Goal: Task Accomplishment & Management: Complete application form

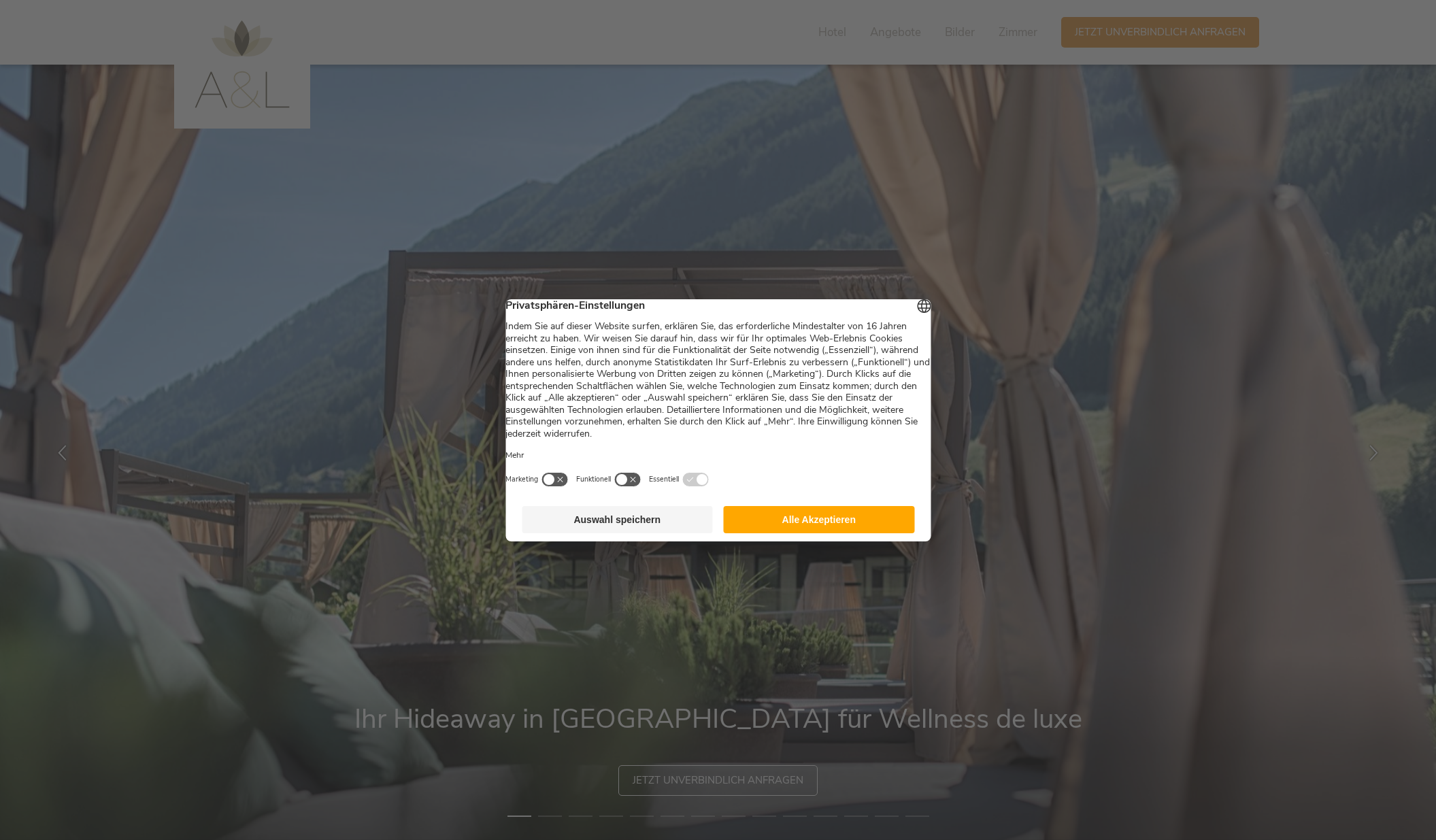
click at [817, 527] on button "Alle Akzeptieren" at bounding box center [819, 519] width 191 height 27
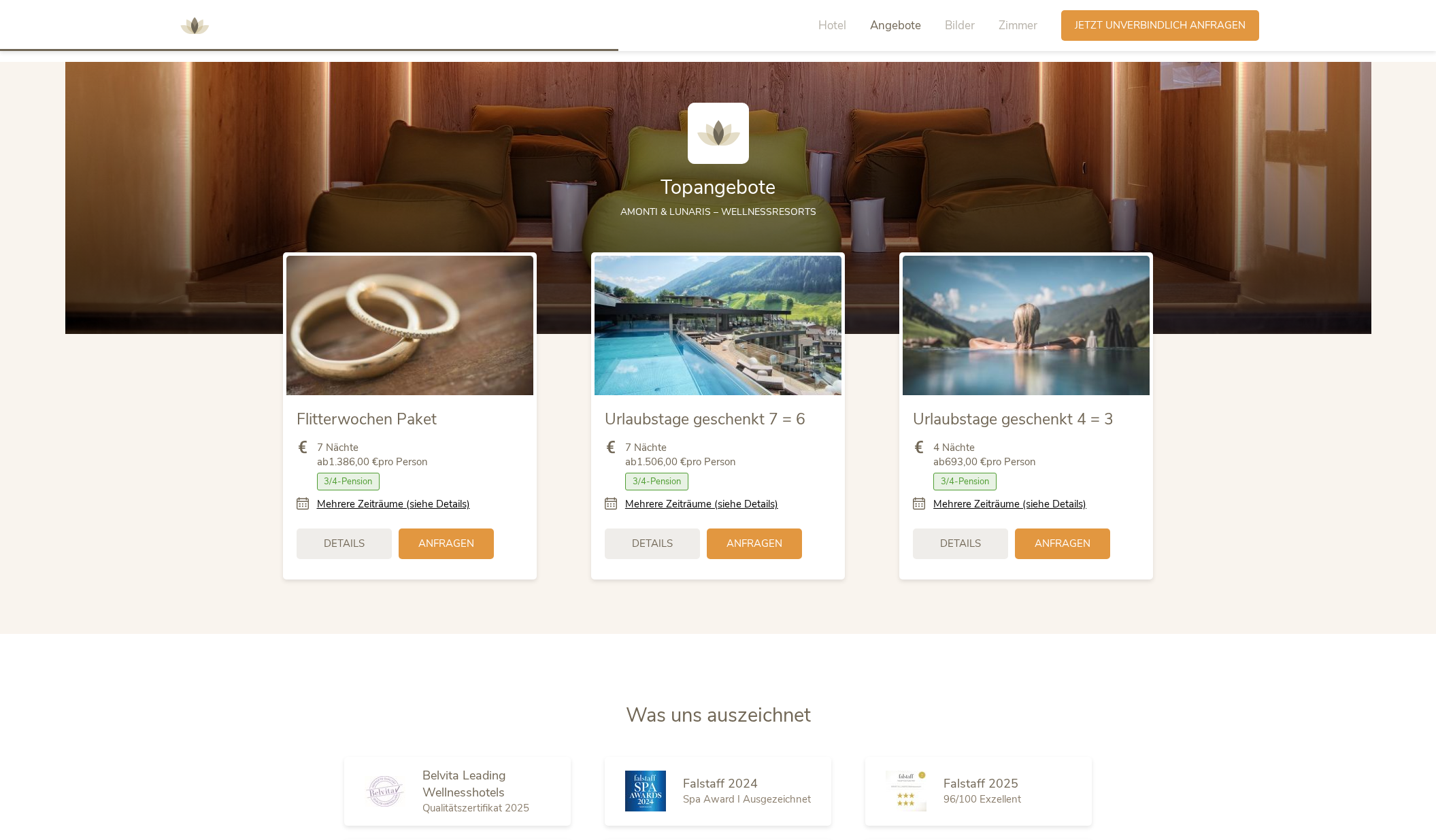
scroll to position [1794, 0]
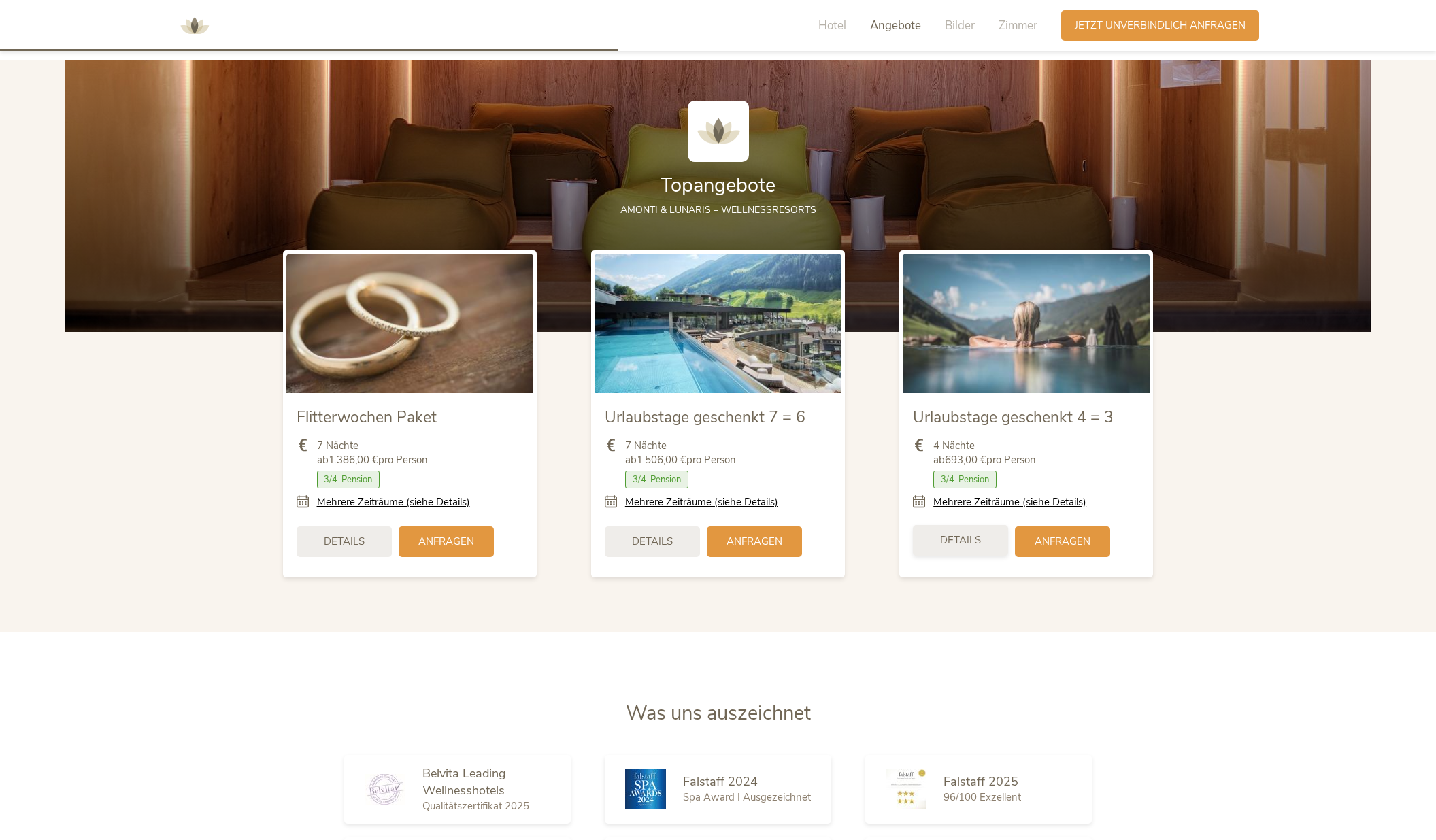
click at [946, 536] on span "Details" at bounding box center [960, 540] width 41 height 14
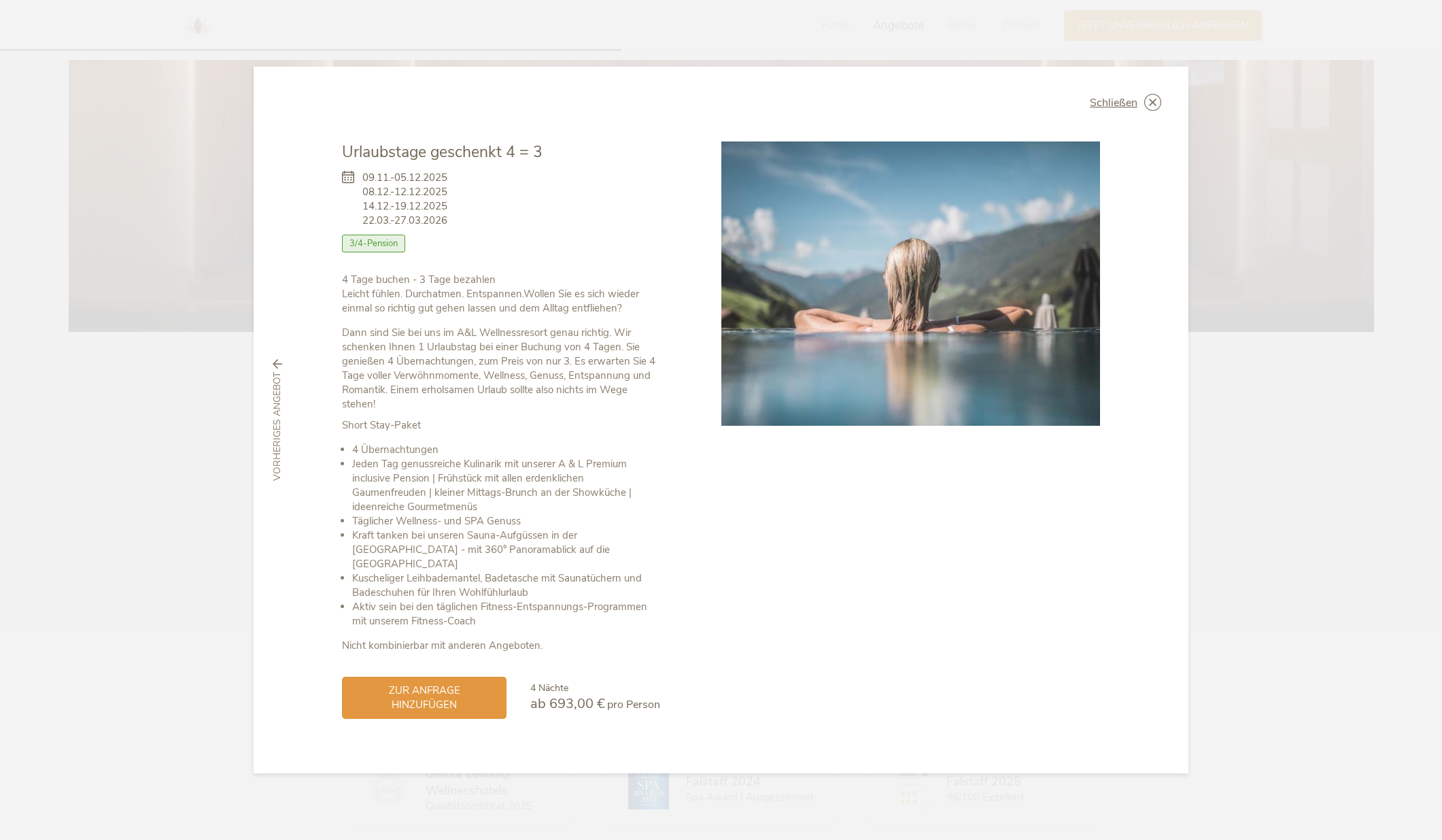
click at [0, 0] on icon at bounding box center [0, 0] width 0 height 0
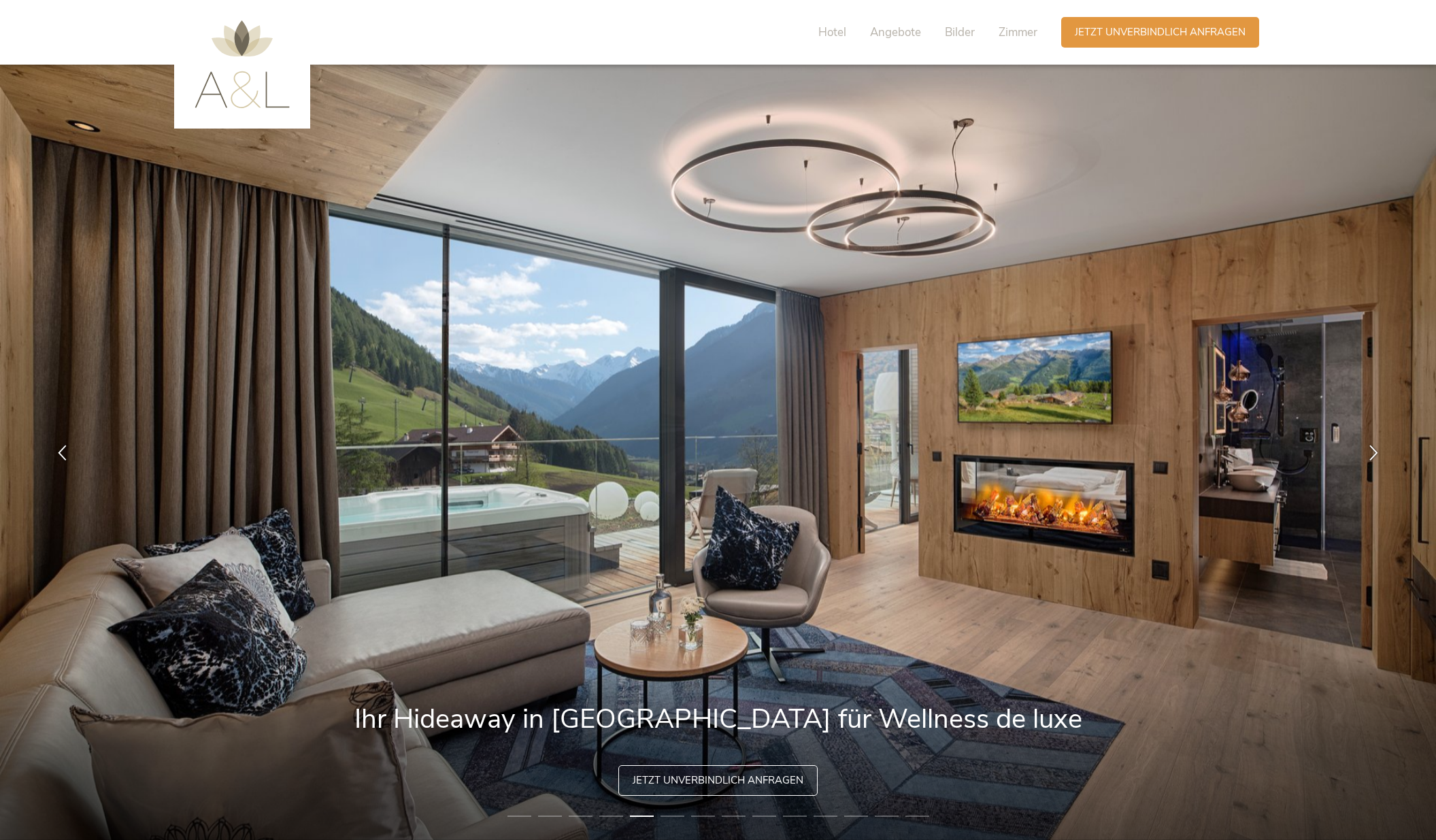
scroll to position [0, 0]
click at [895, 30] on span "Angebote" at bounding box center [895, 32] width 51 height 16
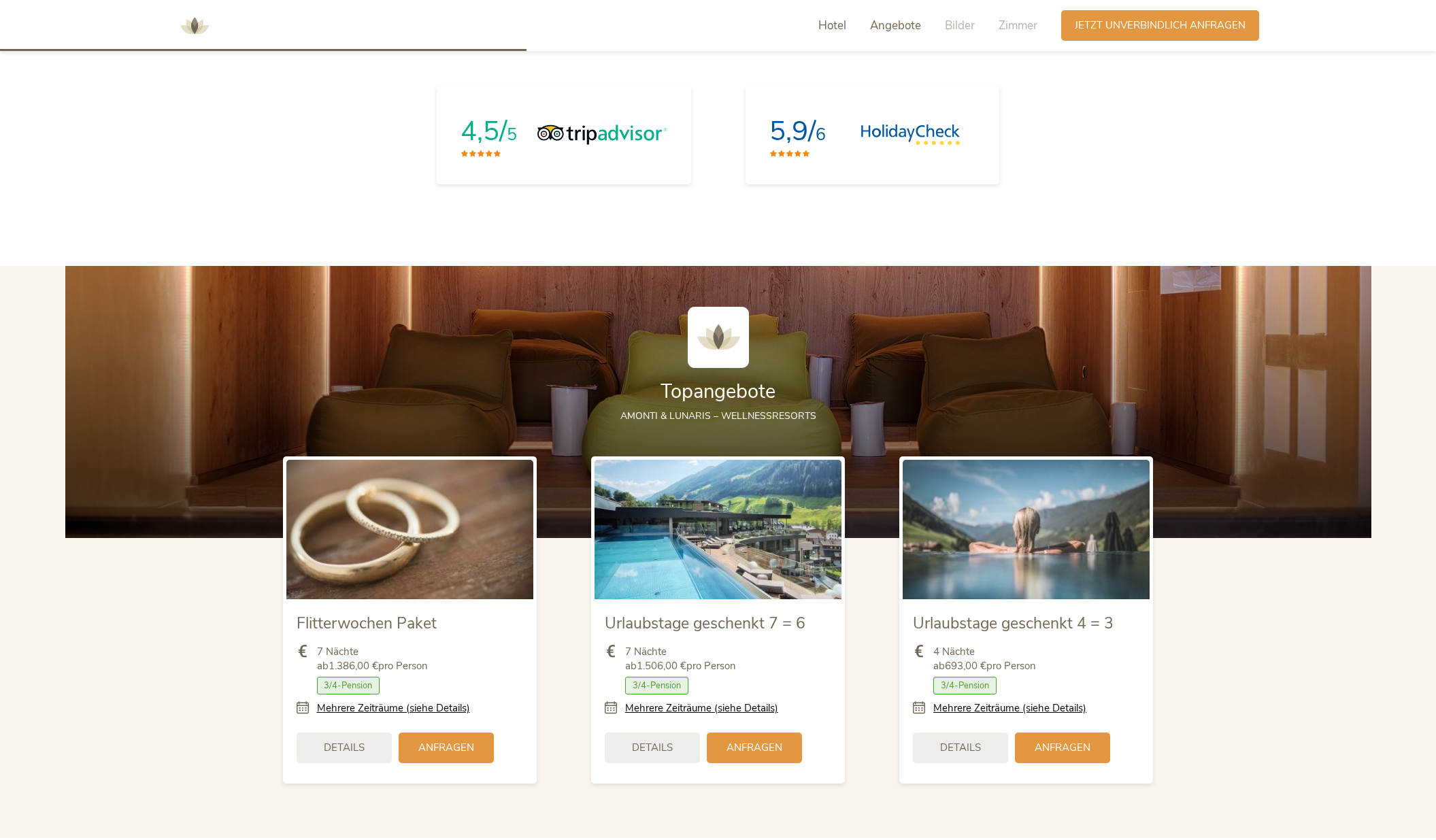
scroll to position [1784, 0]
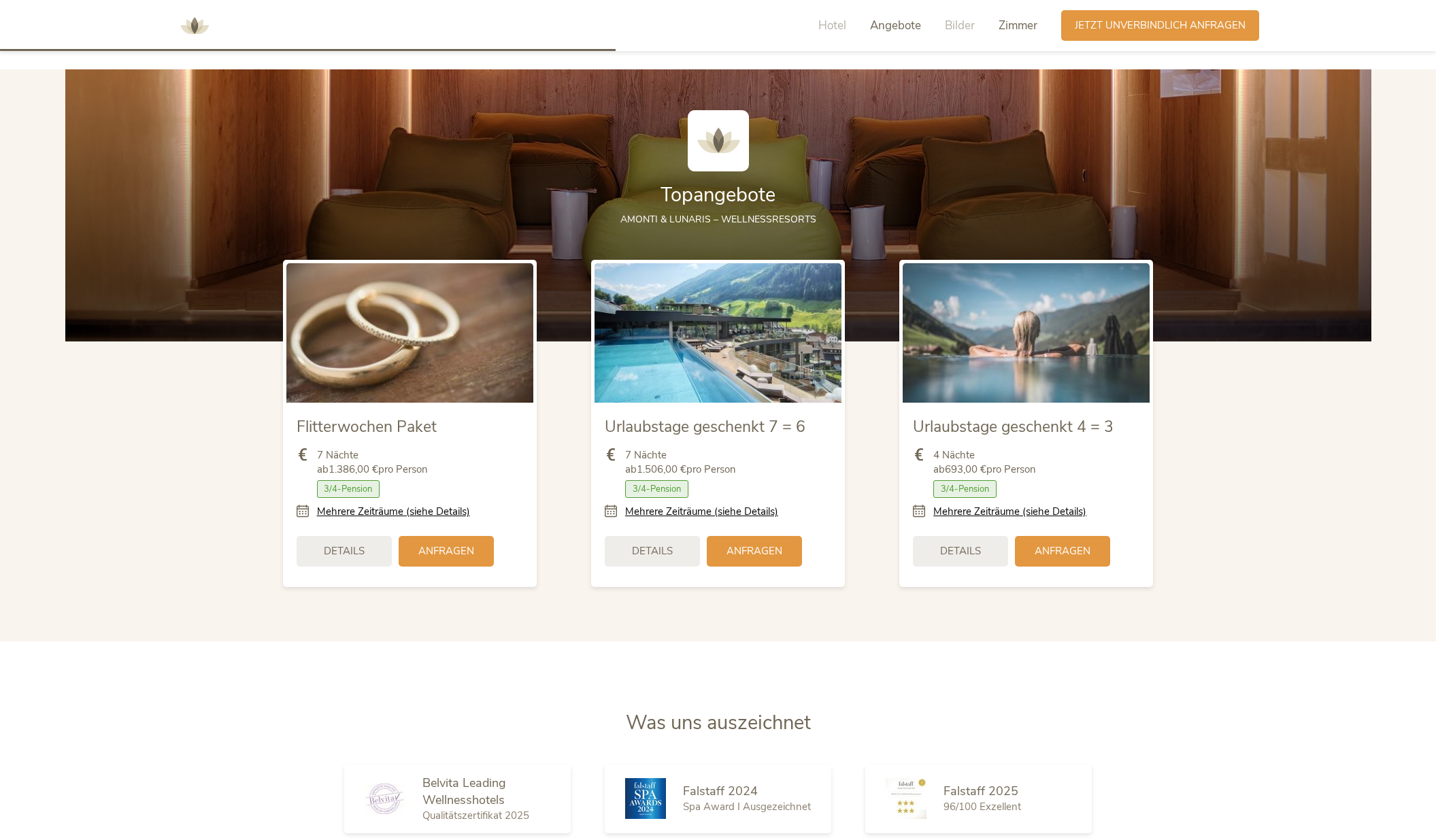
click at [1018, 23] on span "Zimmer" at bounding box center [1018, 25] width 39 height 16
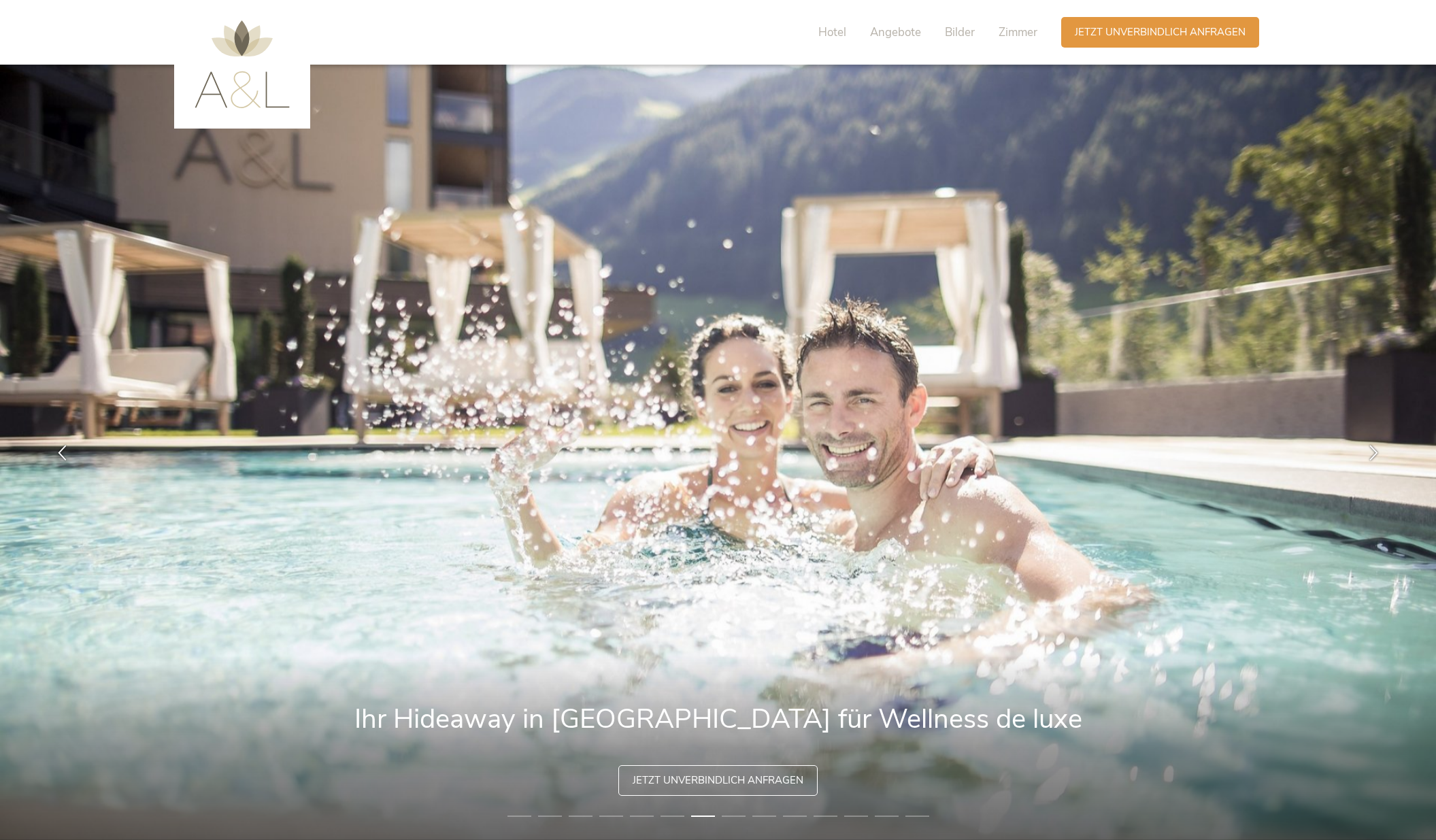
scroll to position [0, 0]
click at [249, 87] on img at bounding box center [242, 64] width 95 height 87
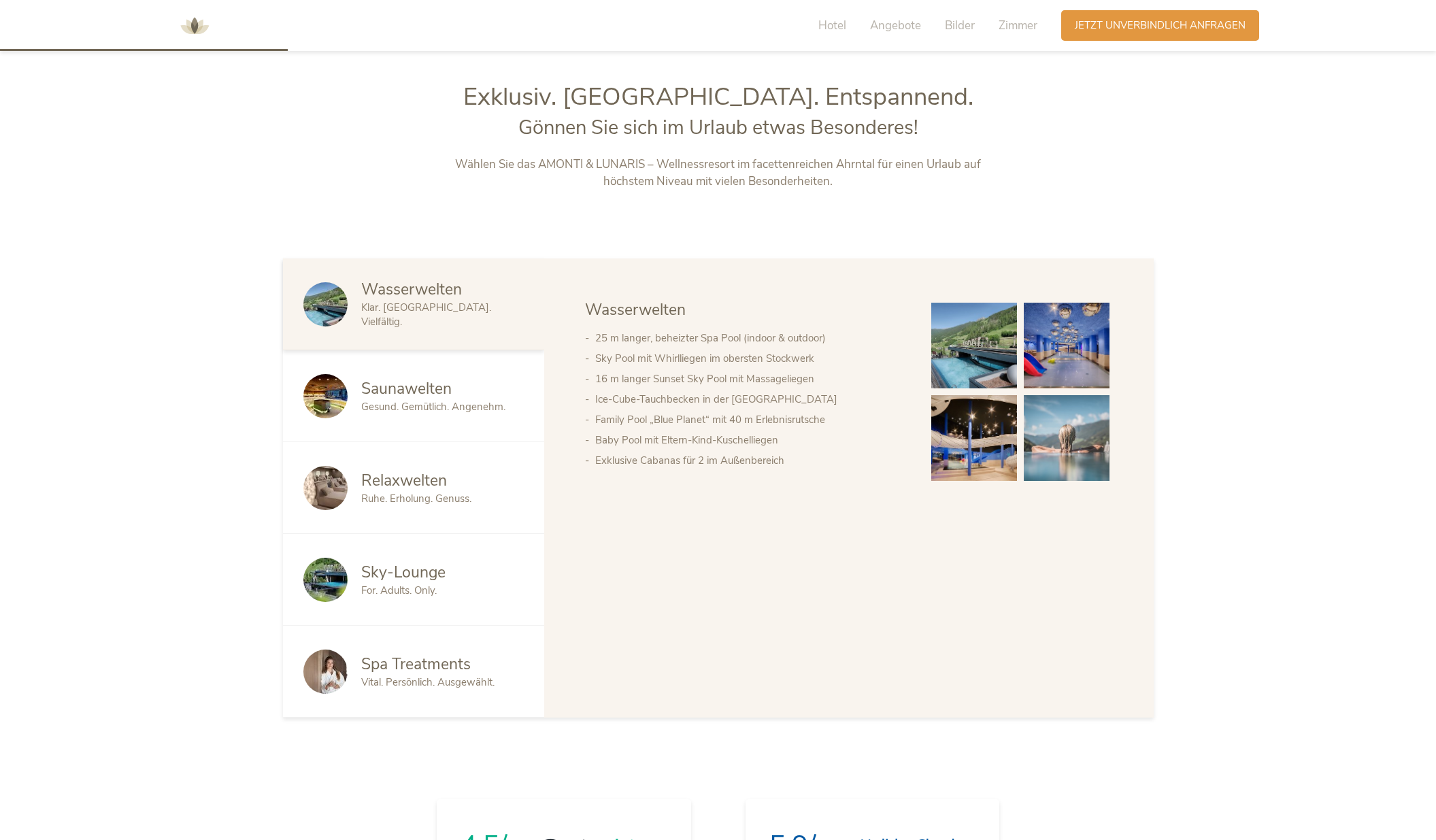
scroll to position [887, 0]
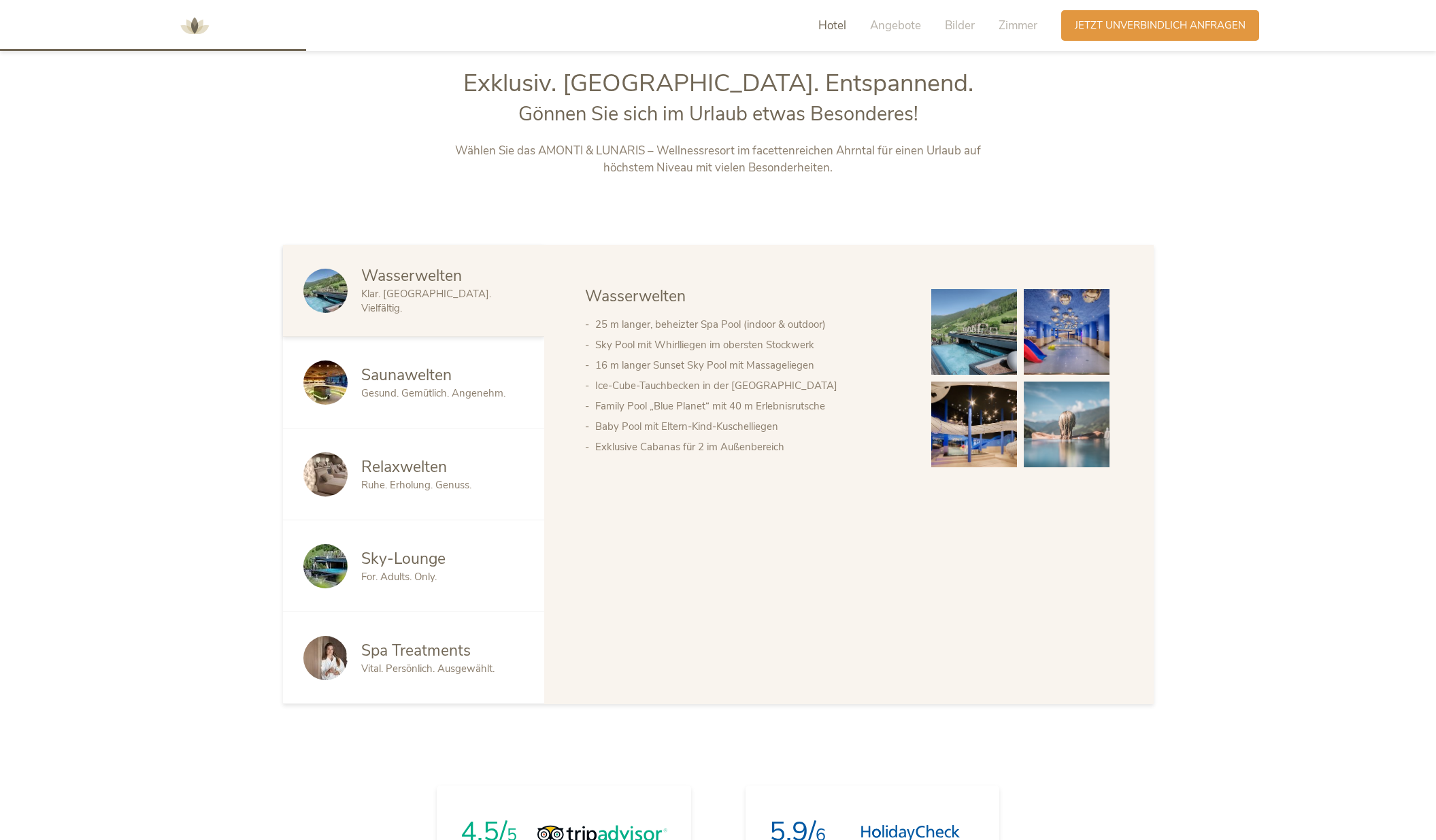
click at [418, 365] on span "Saunawelten" at bounding box center [406, 375] width 90 height 21
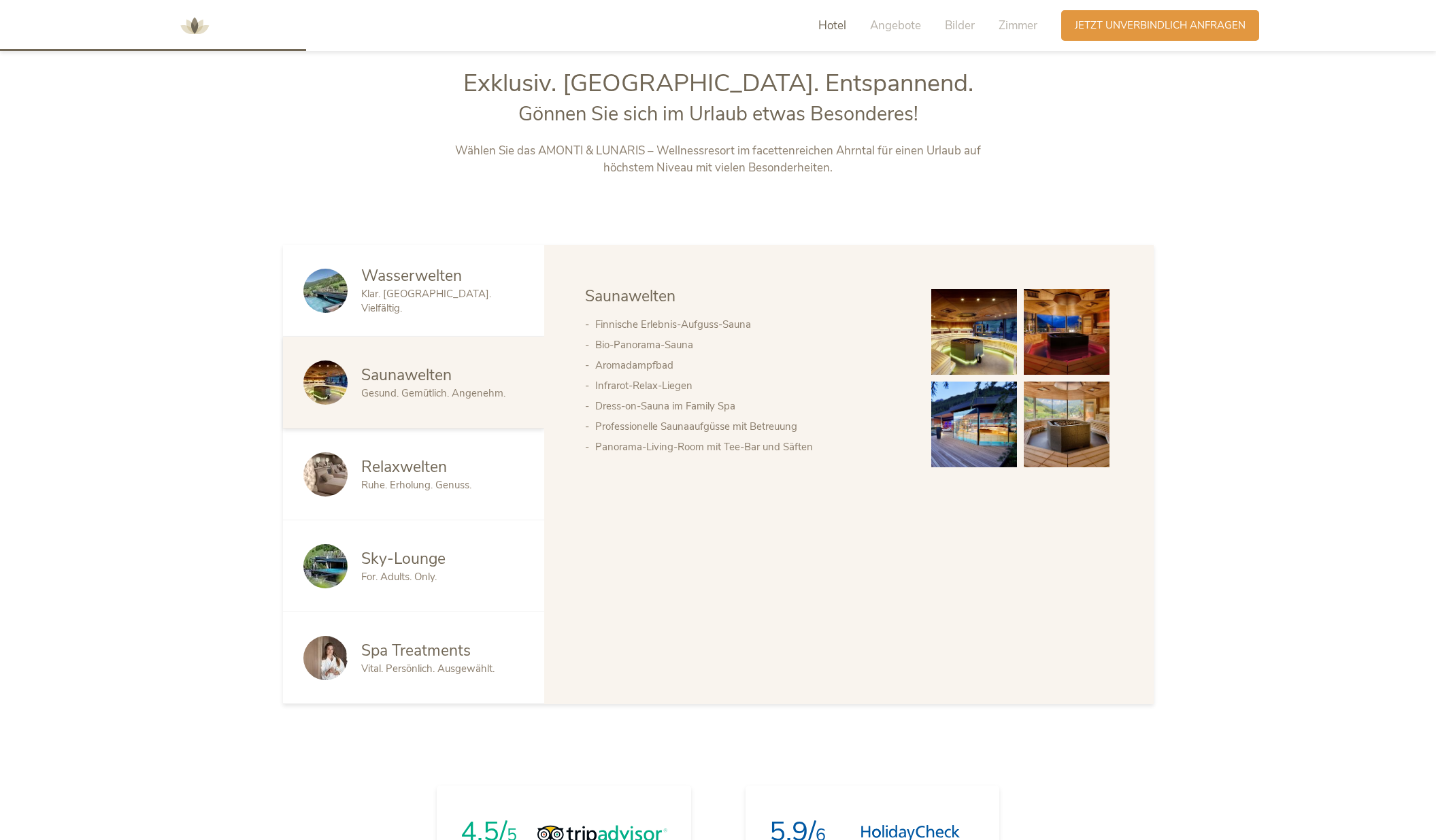
click at [460, 465] on div "Relaxwelten" at bounding box center [442, 466] width 163 height 21
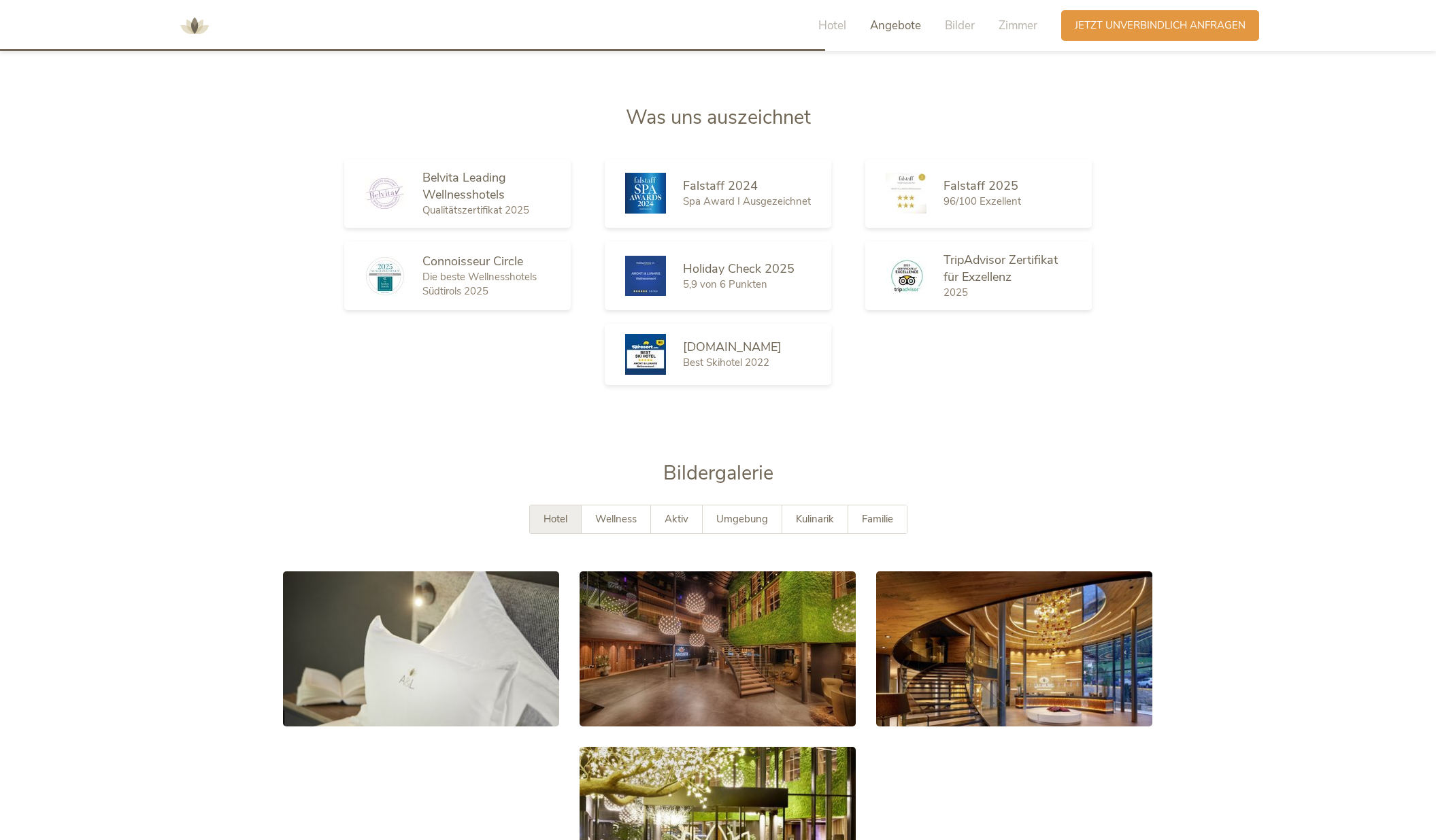
scroll to position [2393, 0]
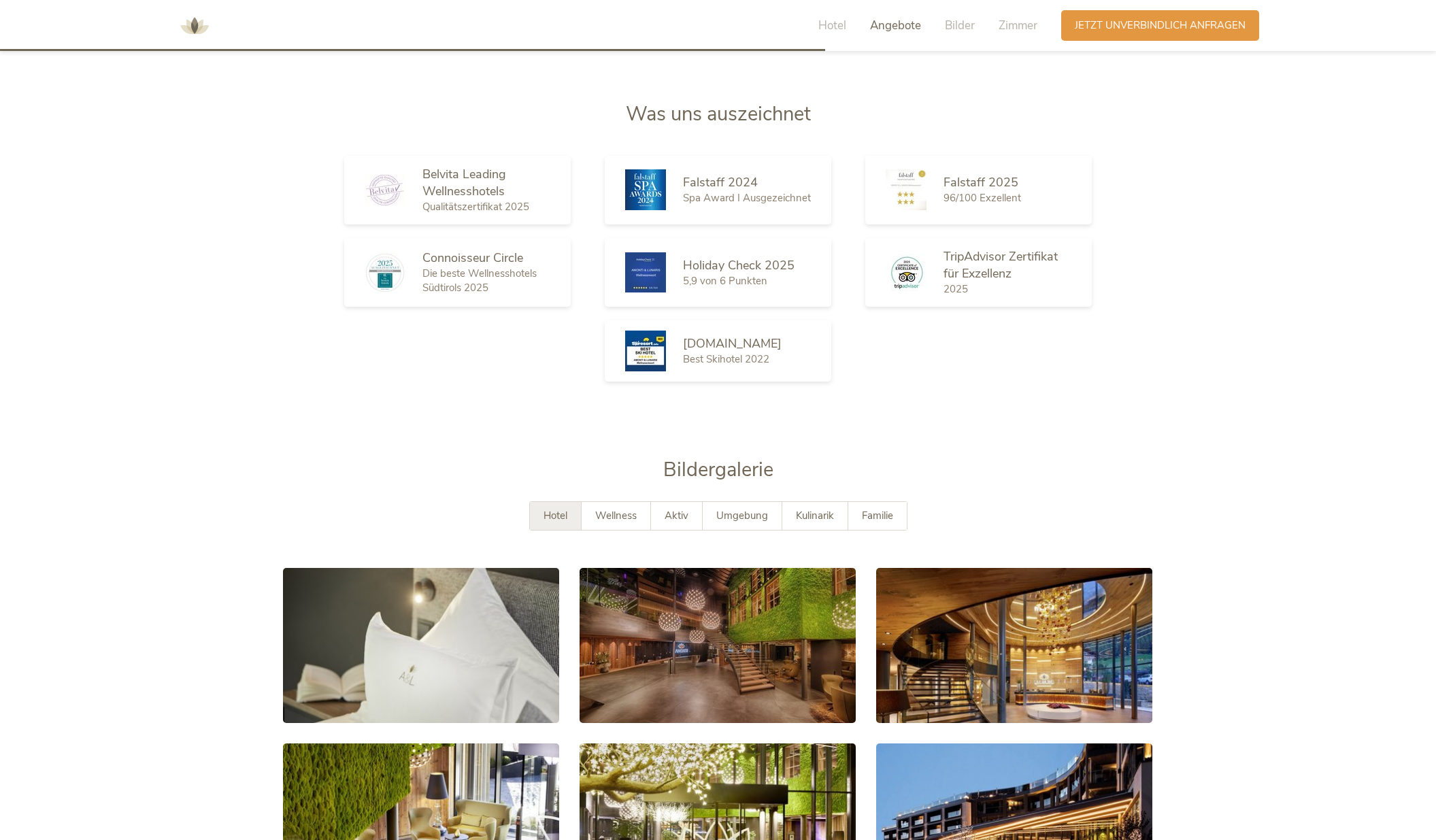
click at [337, 387] on div "Hotel Angebote Bilder [PERSON_NAME] Anfragen Jetzt unverbindlich anfragen Amont…" at bounding box center [718, 113] width 1436 height 5010
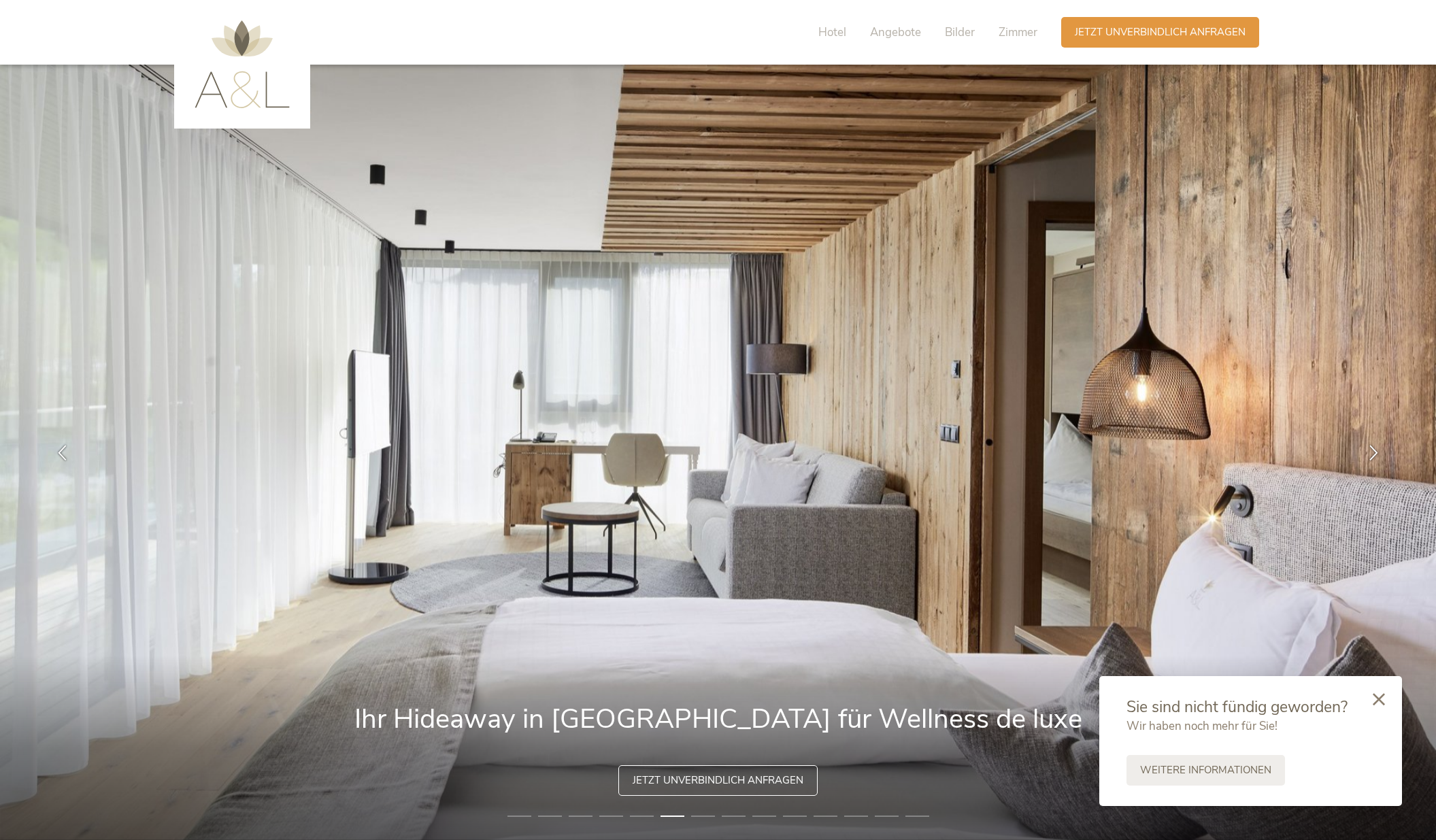
scroll to position [0, 0]
click at [825, 33] on span "Hotel" at bounding box center [832, 32] width 28 height 16
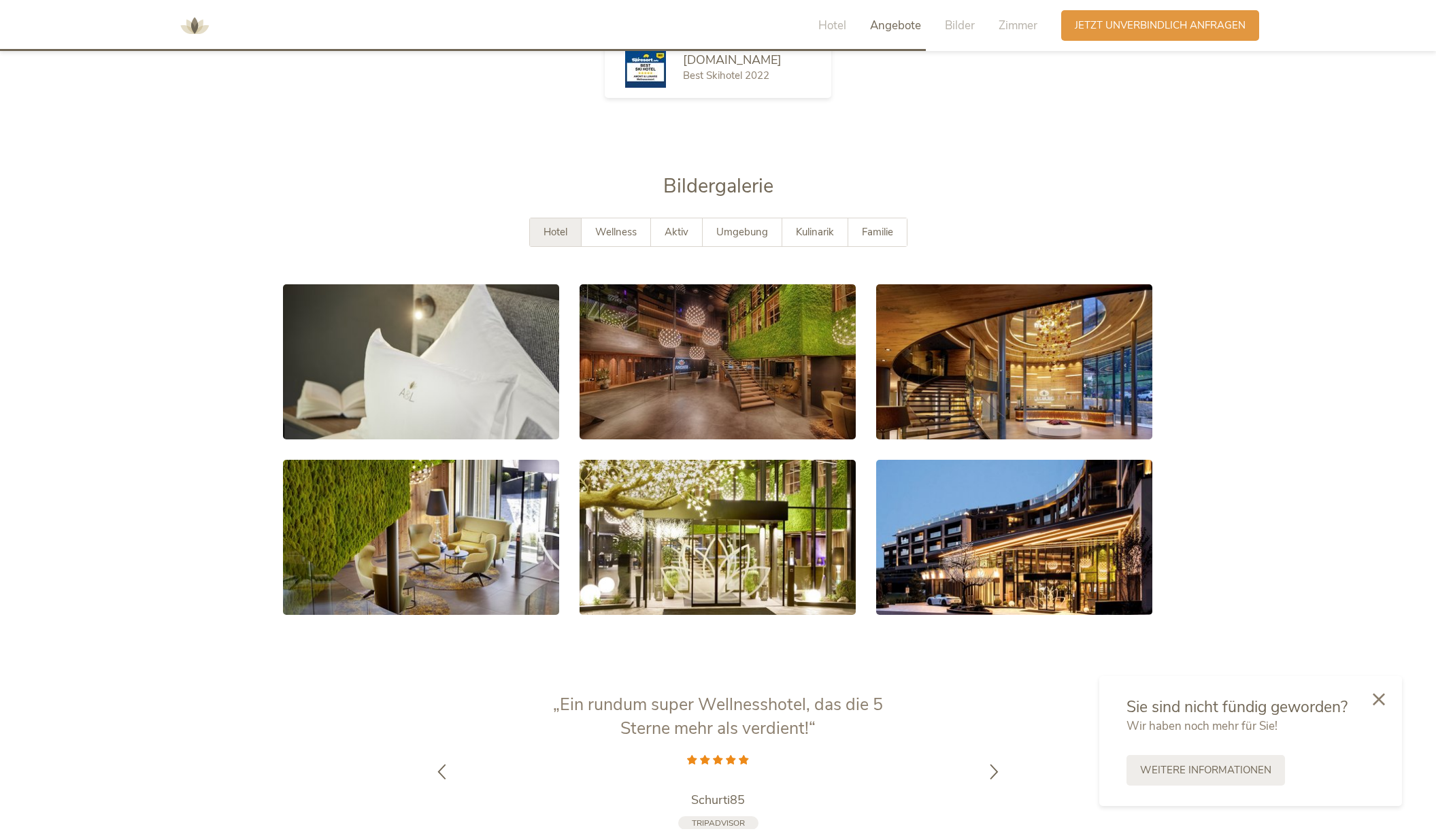
scroll to position [2686, 0]
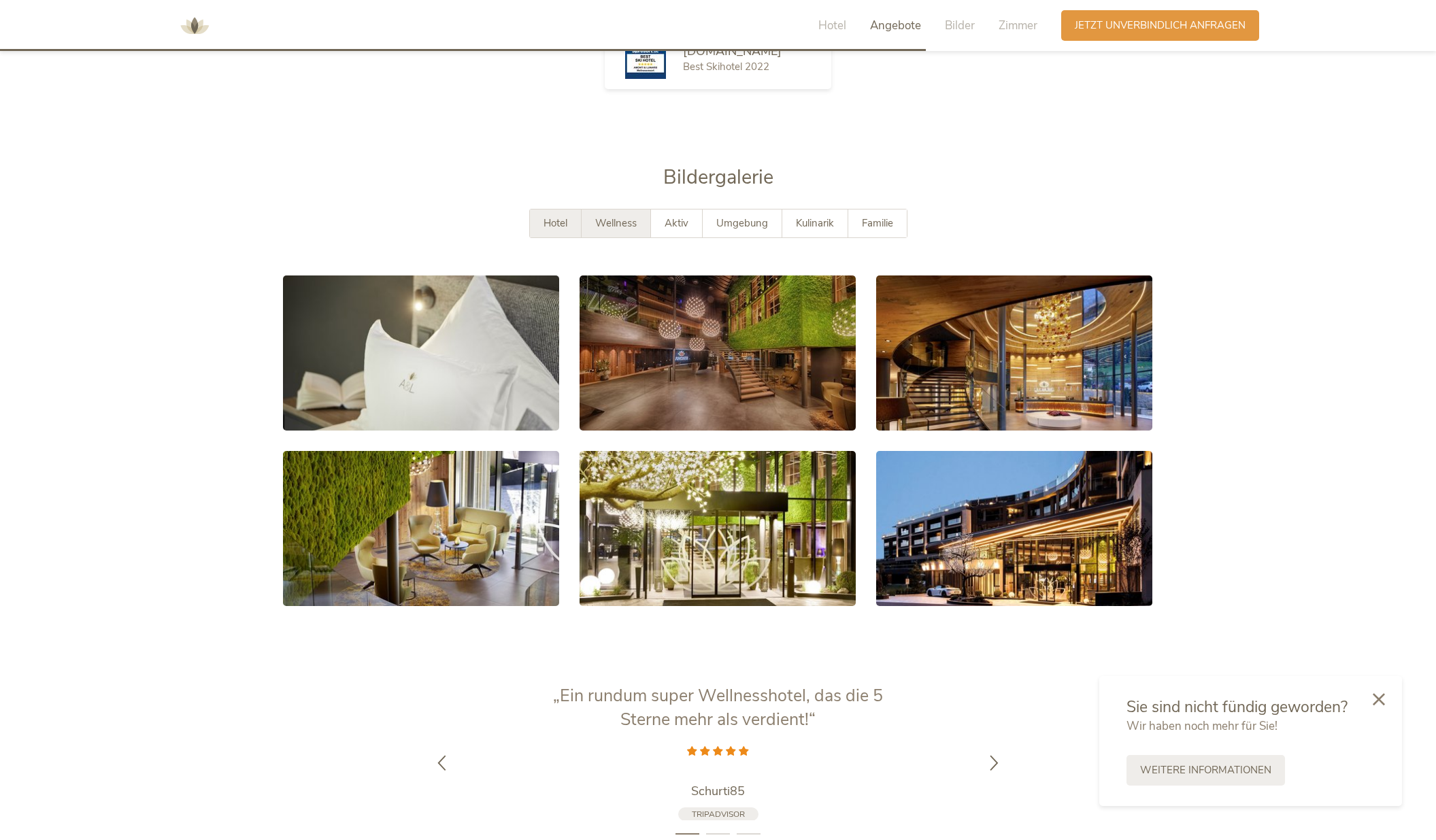
click at [619, 222] on span "Wellness" at bounding box center [615, 222] width 42 height 14
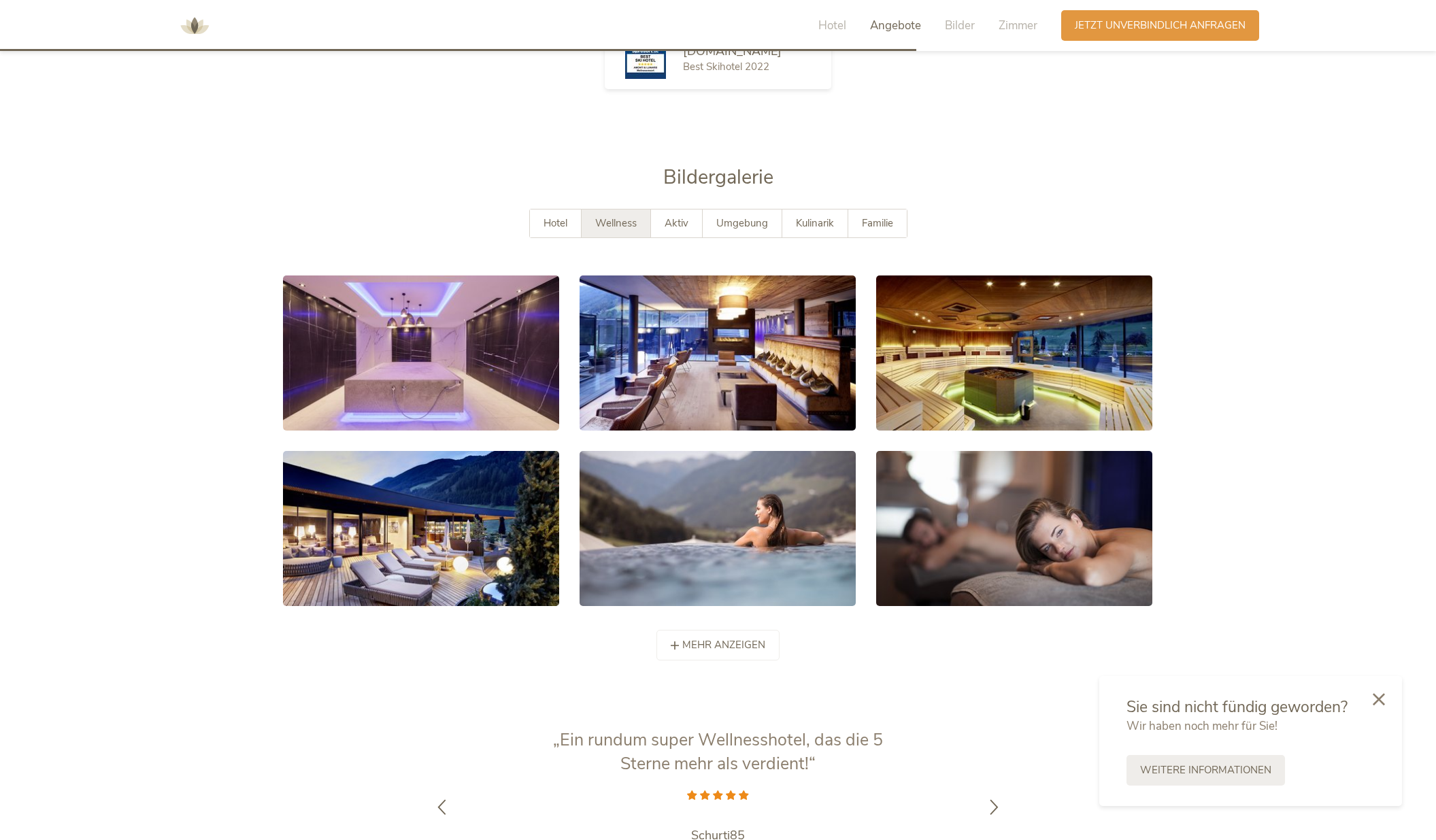
scroll to position [2687, 1]
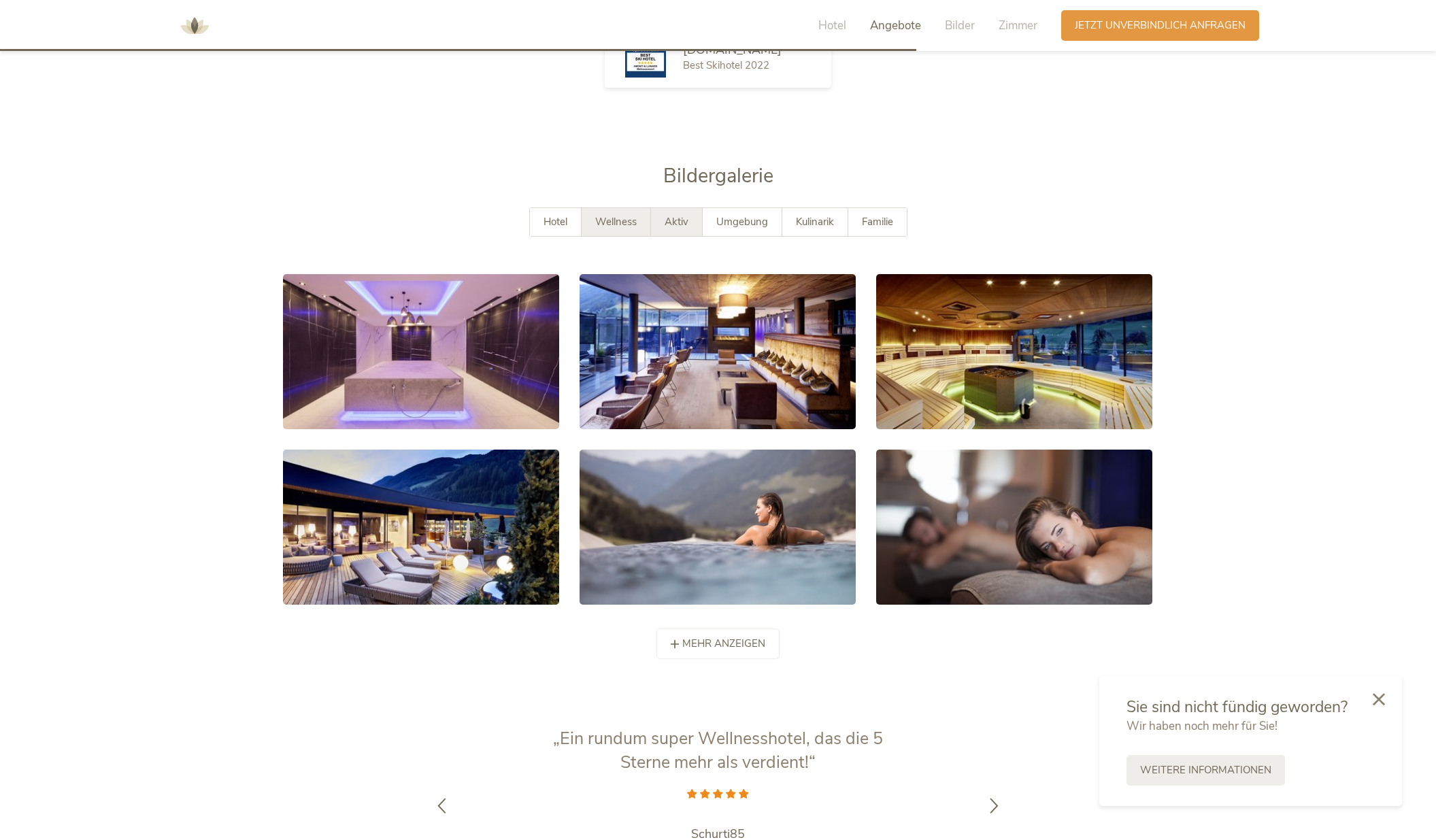
click at [686, 220] on span "Aktiv" at bounding box center [677, 221] width 24 height 14
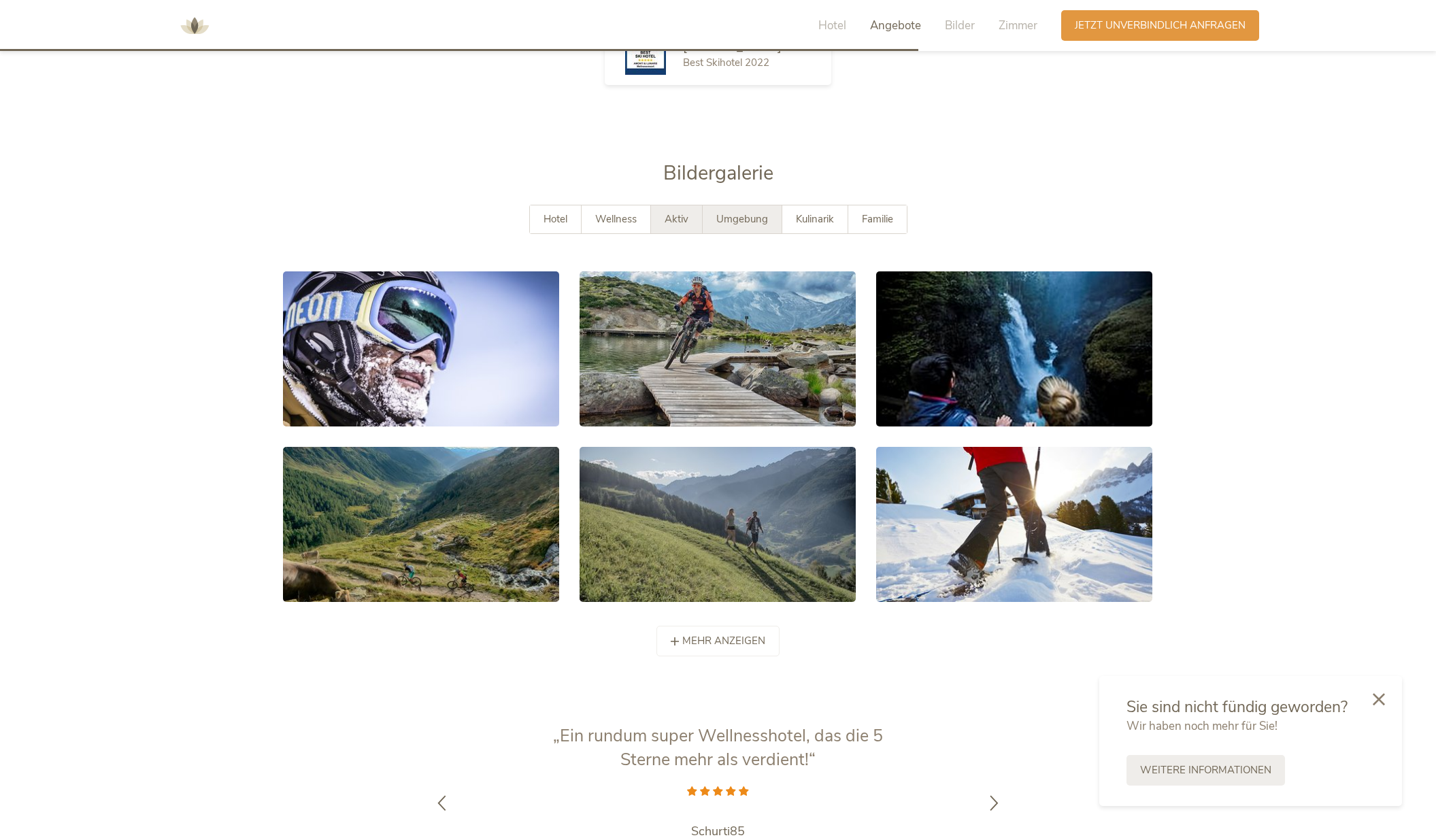
click at [715, 221] on div "Umgebung" at bounding box center [743, 220] width 80 height 28
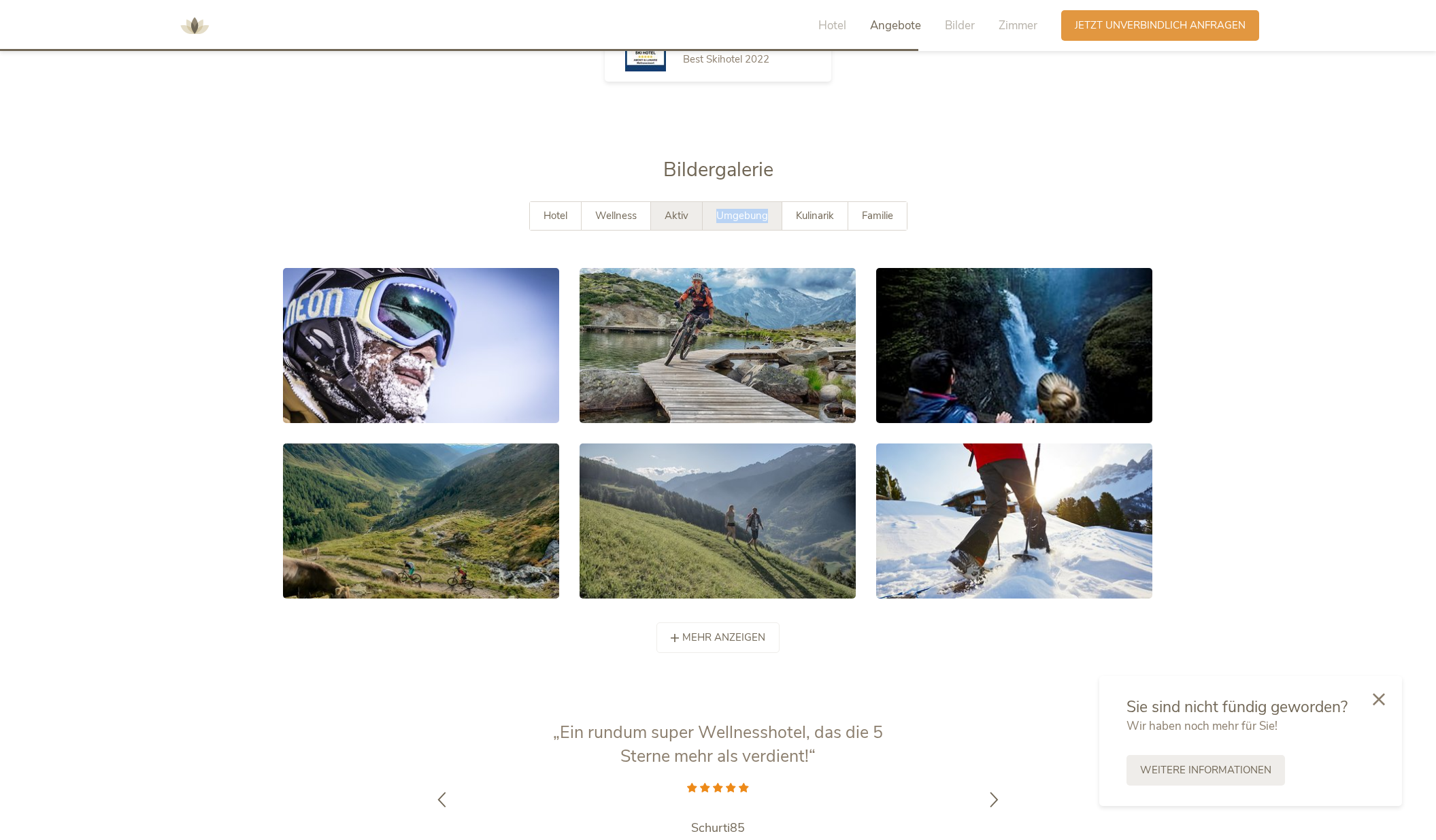
scroll to position [2696, 0]
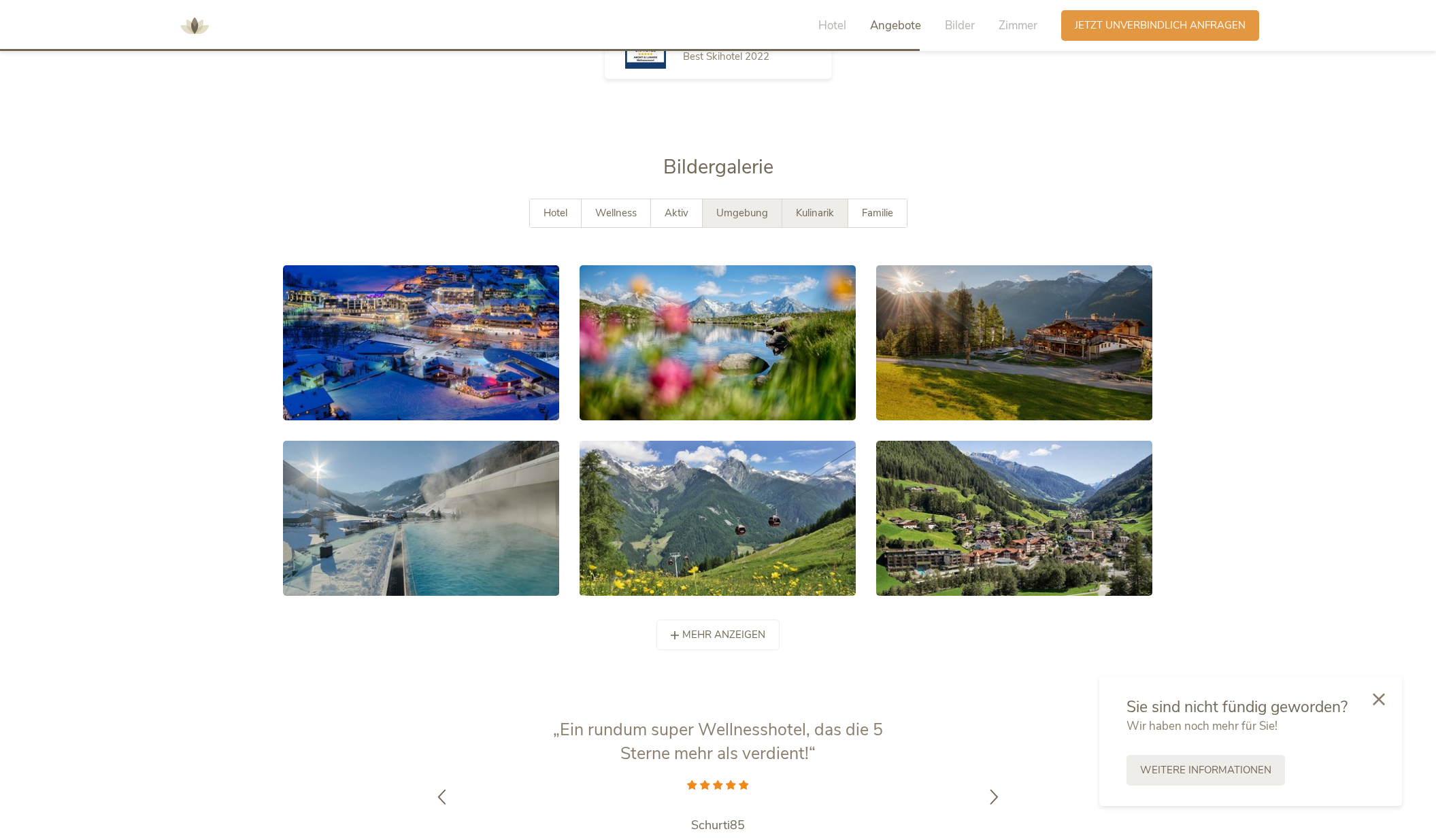
click at [798, 213] on span "Kulinarik" at bounding box center [814, 212] width 38 height 14
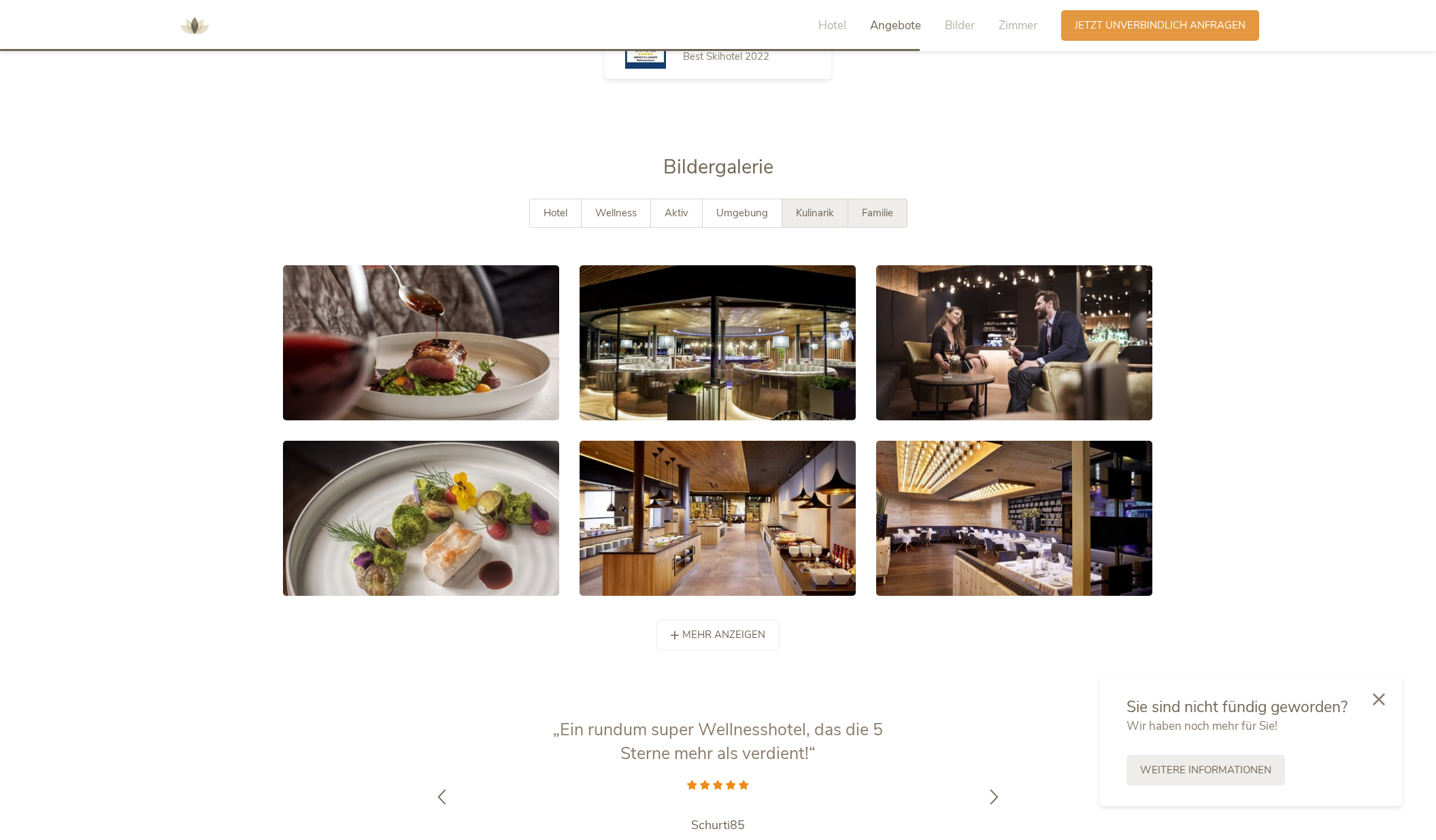
click at [869, 208] on span "Familie" at bounding box center [878, 212] width 32 height 14
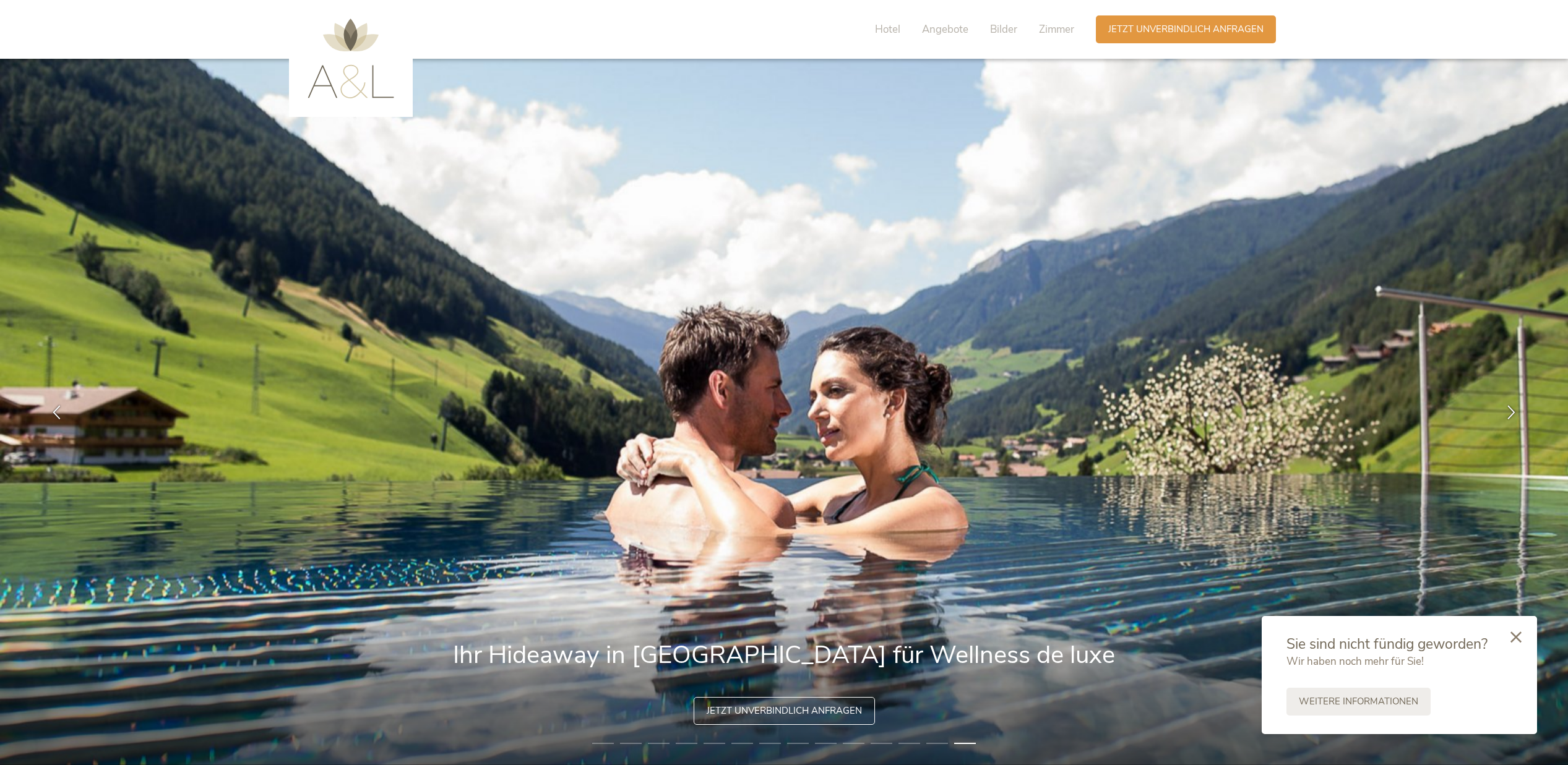
scroll to position [0, 0]
click at [1161, 26] on span "Jetzt unverbindlich anfragen" at bounding box center [1185, 28] width 155 height 13
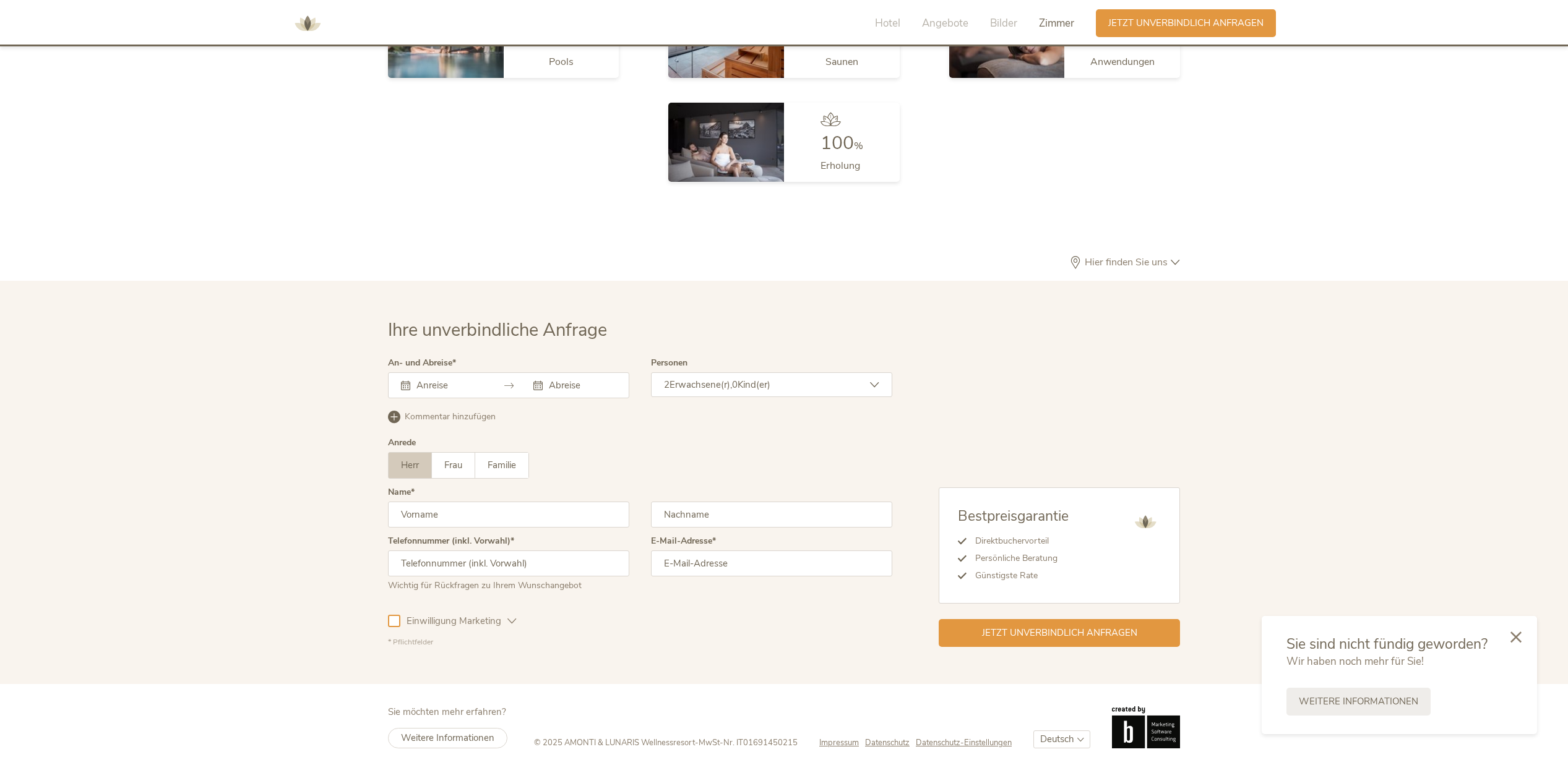
scroll to position [3789, 0]
click at [464, 380] on input "text" at bounding box center [448, 386] width 70 height 13
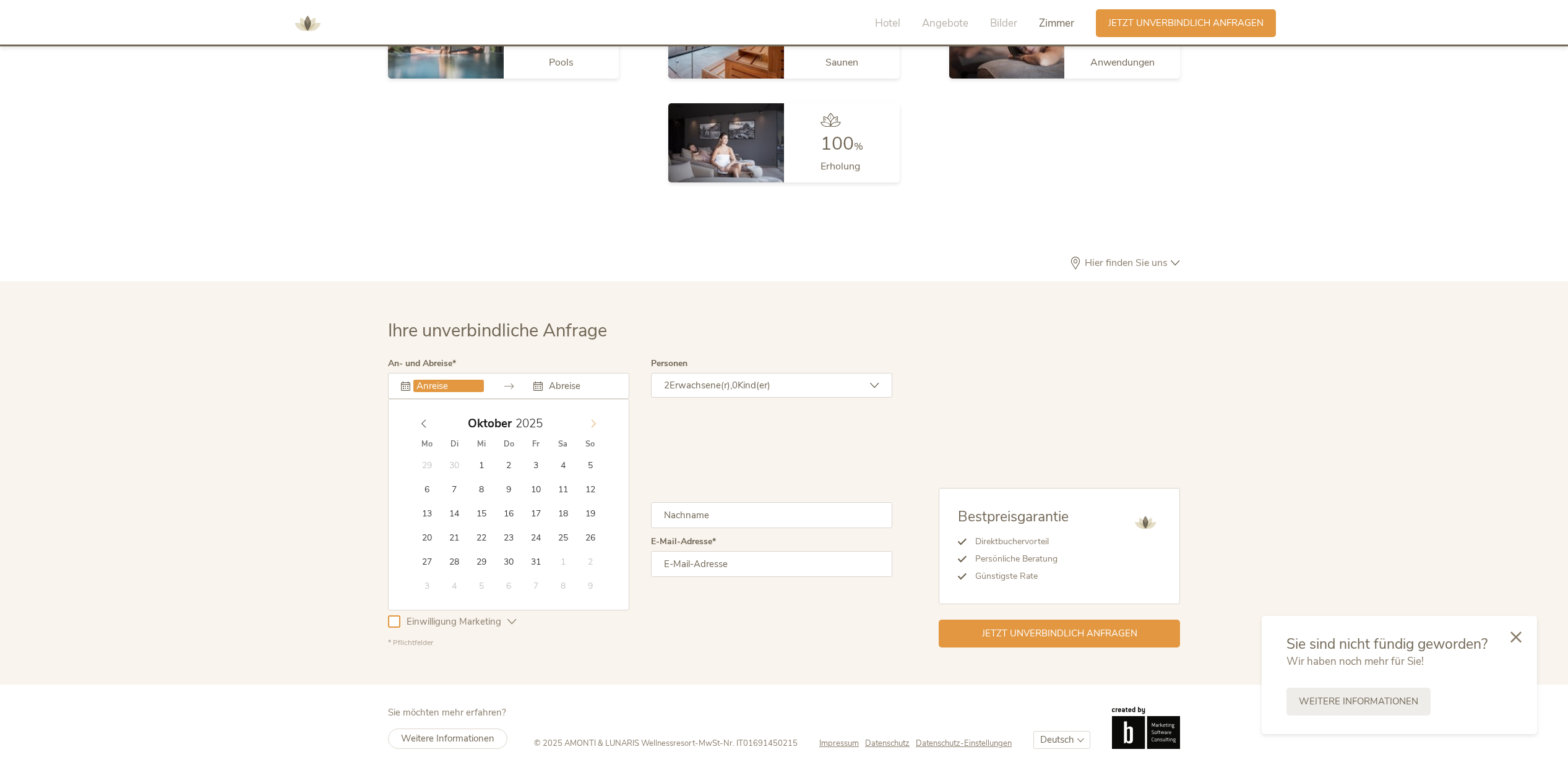
click at [592, 424] on span at bounding box center [593, 421] width 21 height 17
type input "[DATE]"
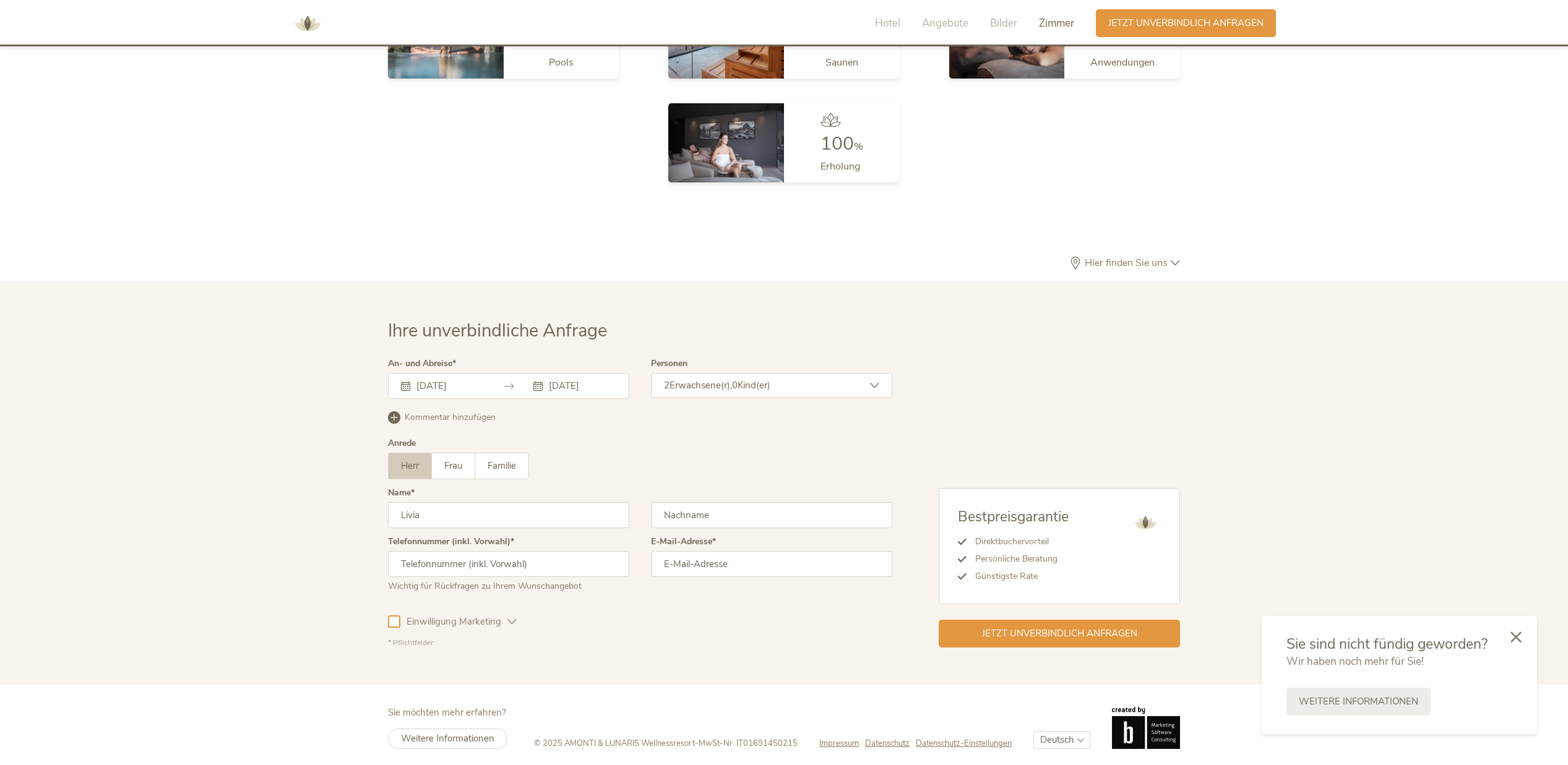
type input "Livia"
type input "[PERSON_NAME]"
type input "00795957398"
type input "[EMAIL_ADDRESS][DOMAIN_NAME]"
click at [364, 608] on div "Ihre unverbindliche Anfrage An- und Abreise [DATE] [DATE] Oktober 2025 Mo Di Mi…" at bounding box center [784, 483] width 1568 height 403
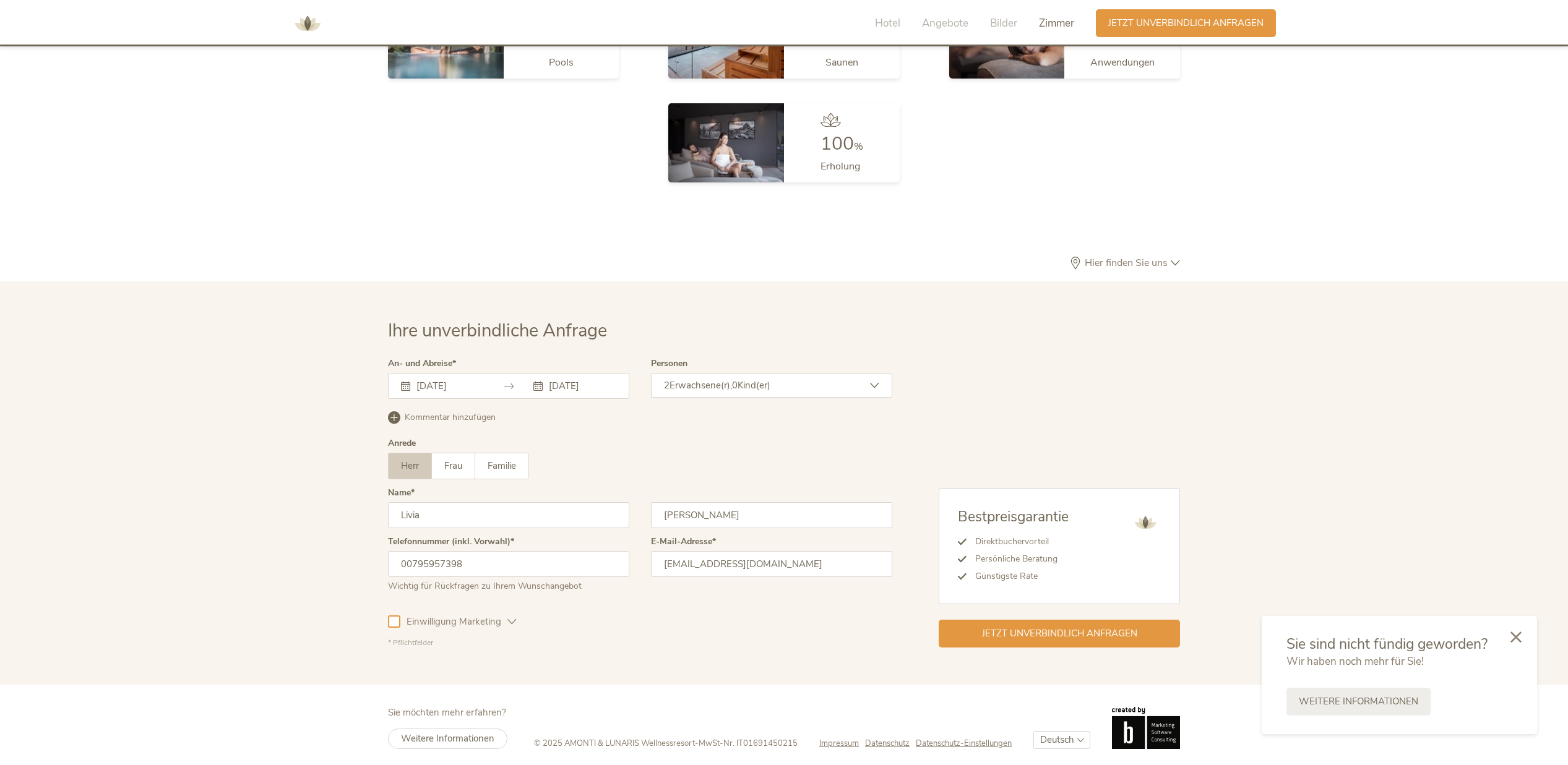
click at [837, 625] on div "Einwilligung Marketing Einwilligung Profilierung" at bounding box center [640, 619] width 505 height 36
click at [1035, 630] on span "Jetzt unverbindlich anfragen" at bounding box center [1059, 632] width 155 height 13
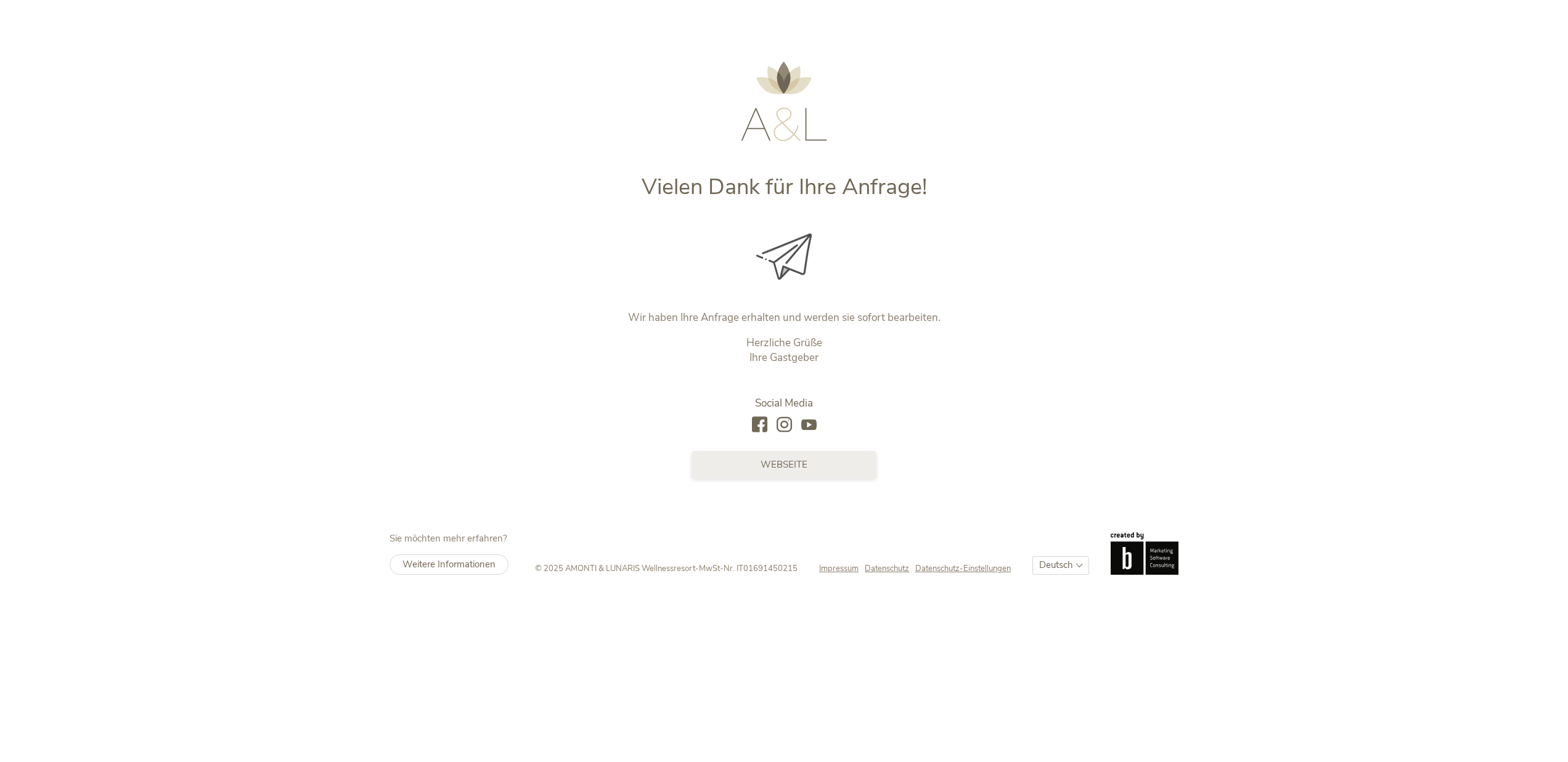
click at [782, 459] on span "Webseite" at bounding box center [784, 464] width 47 height 13
